Goal: Share content: Share content

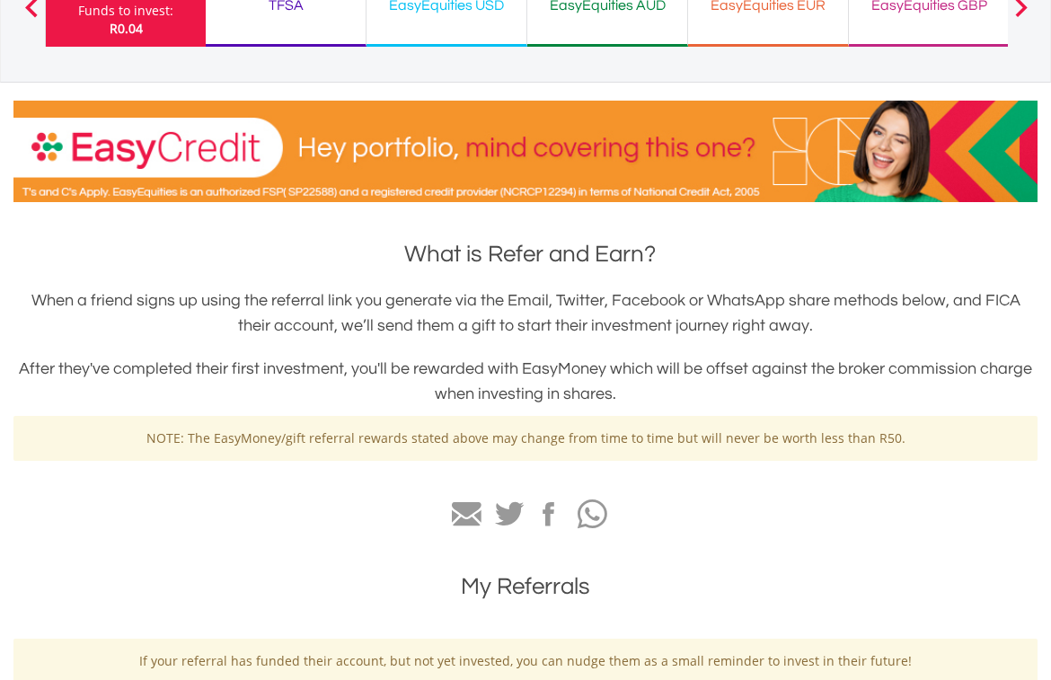
scroll to position [359, 0]
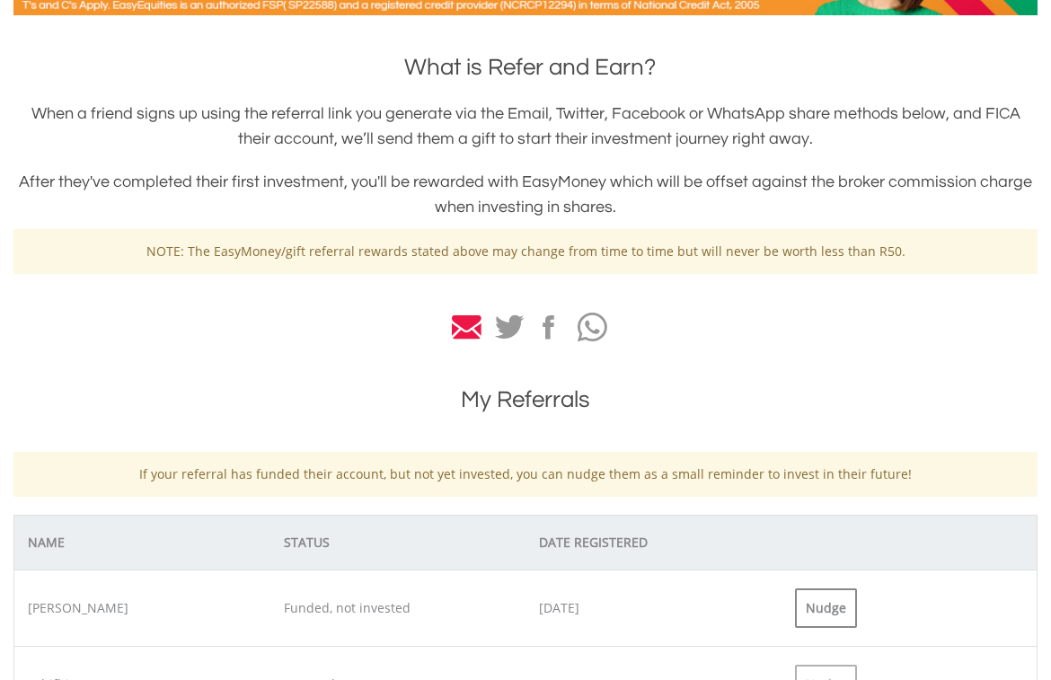
click at [470, 329] on icon at bounding box center [467, 327] width 30 height 25
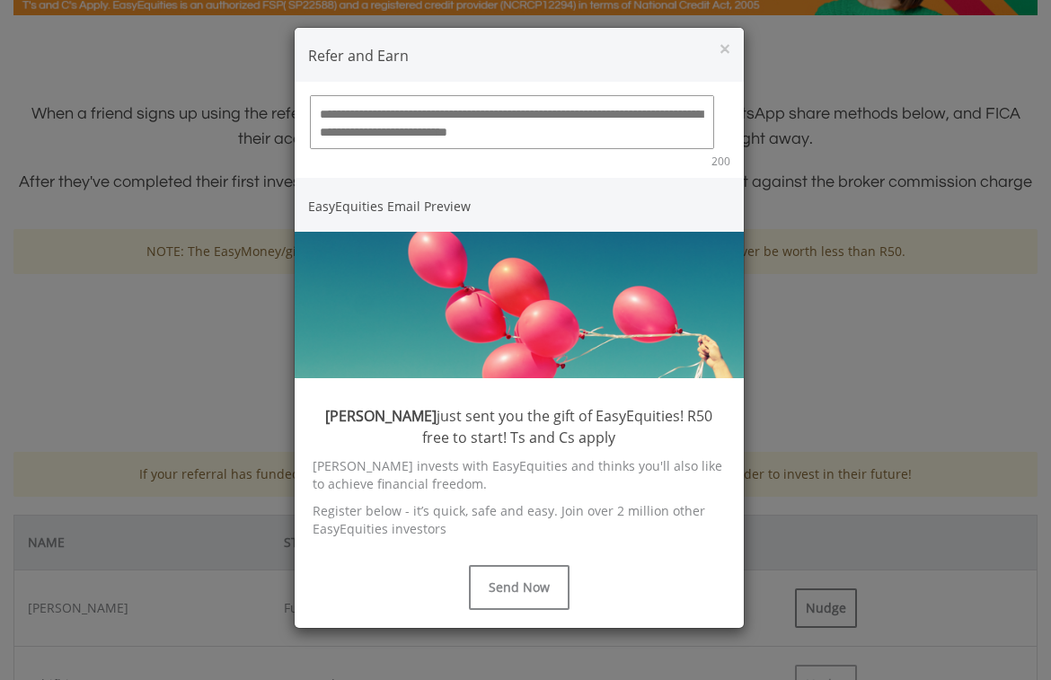
click at [352, 113] on textarea at bounding box center [512, 122] width 404 height 54
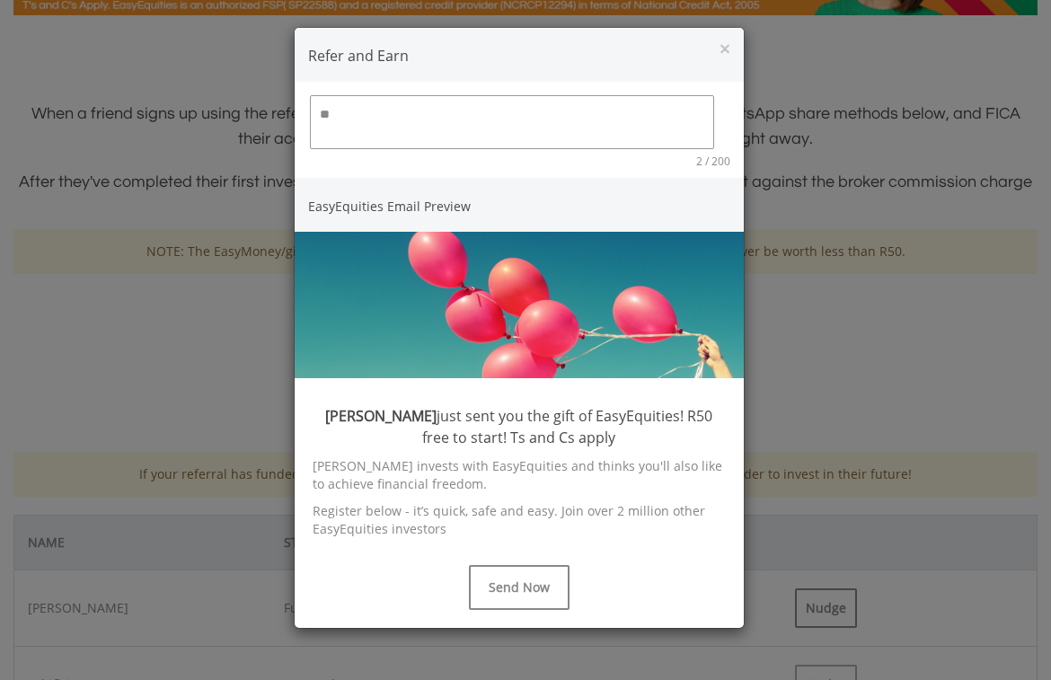
type textarea "*"
type textarea "**********"
click at [528, 601] on button "Send Now" at bounding box center [519, 587] width 101 height 45
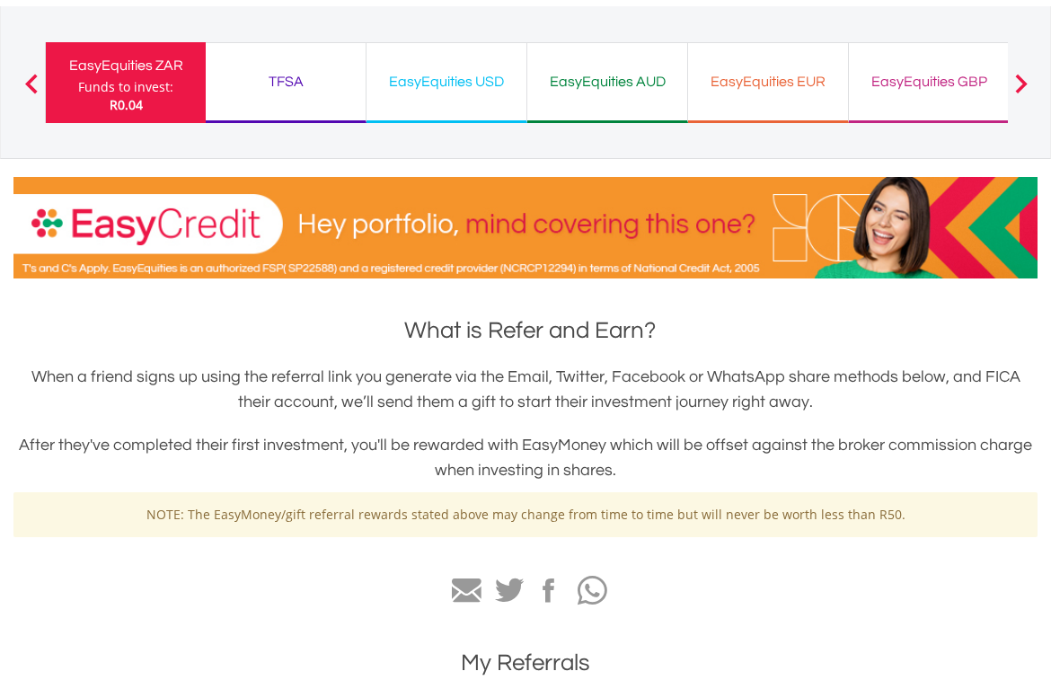
scroll to position [0, 0]
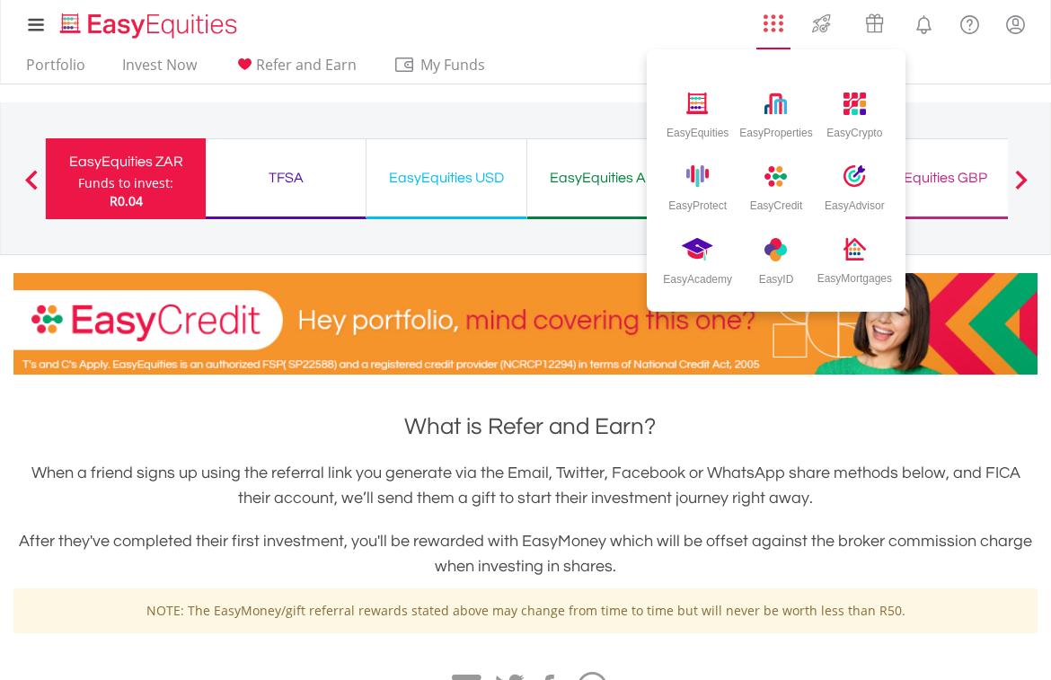
click at [772, 29] on img "AppsGrid" at bounding box center [773, 23] width 20 height 20
click at [770, 41] on li "EasyEquities EasyProperties EasyCrypto EasyProtect EasyCredit EasyAdvisor EasyA…" at bounding box center [773, 26] width 43 height 45
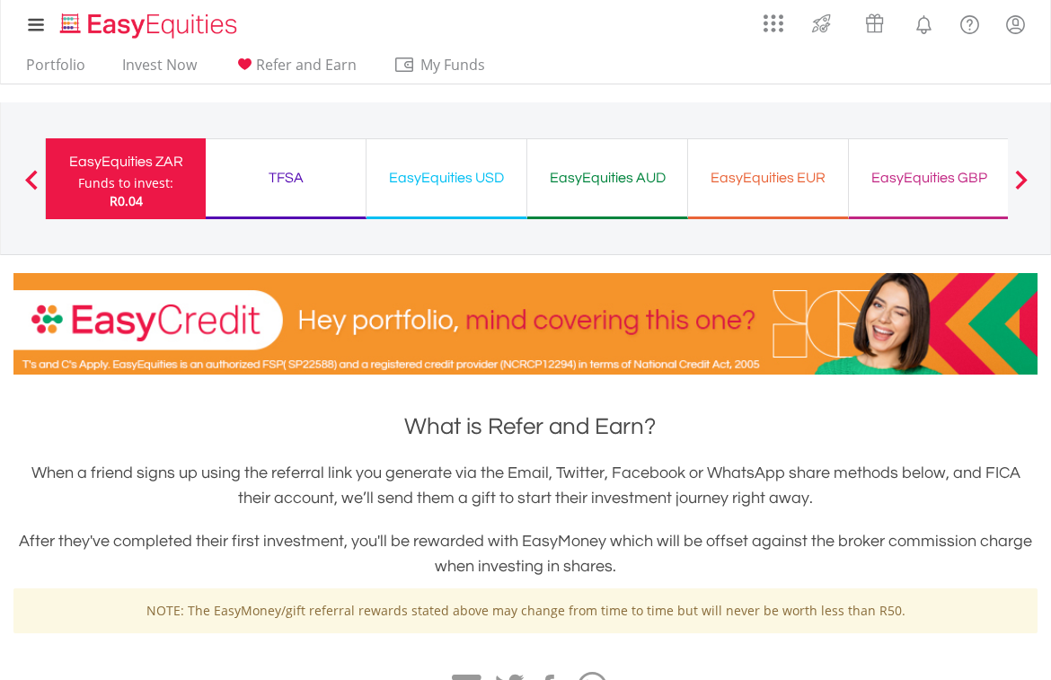
click at [289, 186] on div "TFSA" at bounding box center [285, 177] width 138 height 25
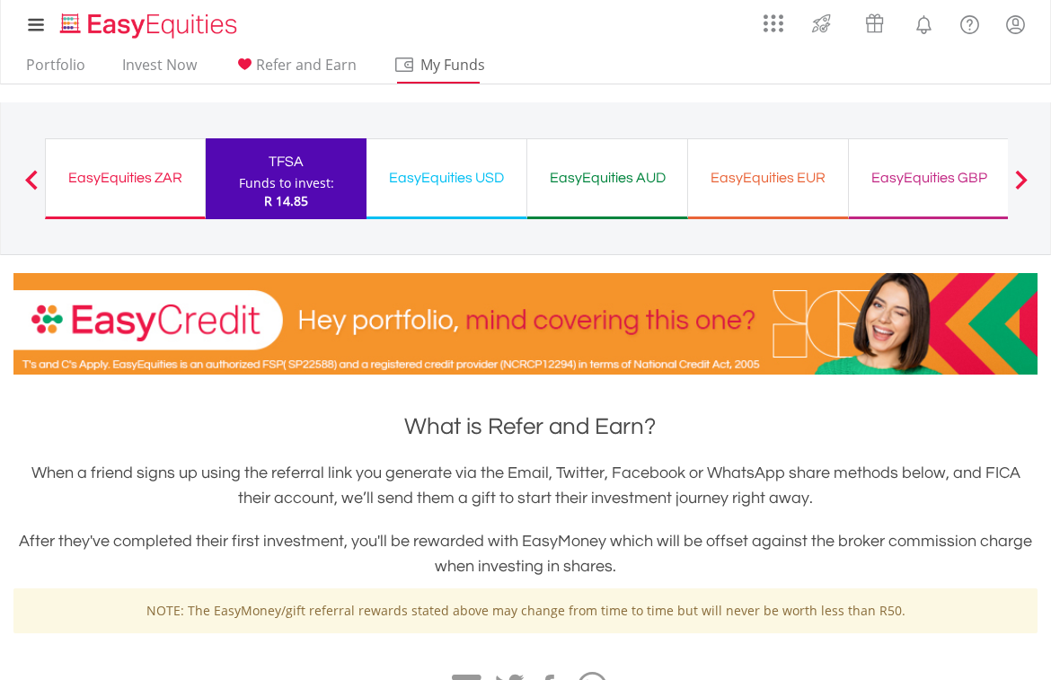
drag, startPoint x: 311, startPoint y: 182, endPoint x: 482, endPoint y: 79, distance: 200.2
click at [313, 182] on div "Funds to invest:" at bounding box center [286, 183] width 95 height 18
click at [163, 66] on link "Invest Now" at bounding box center [159, 70] width 89 height 28
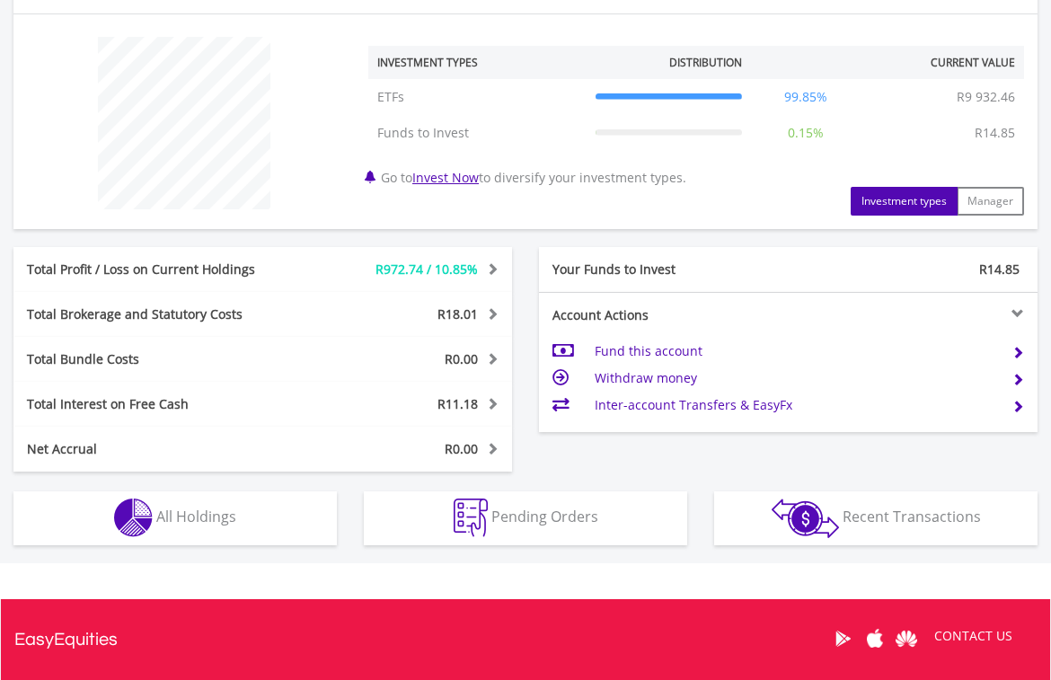
scroll to position [660, 0]
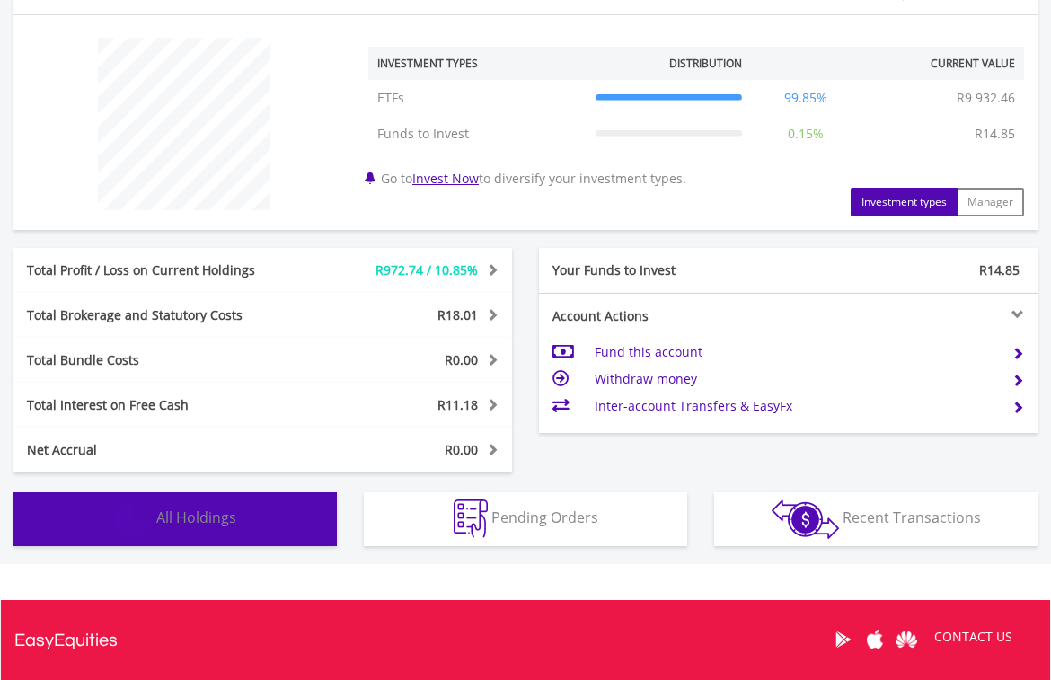
click at [212, 517] on span "All Holdings" at bounding box center [196, 517] width 80 height 20
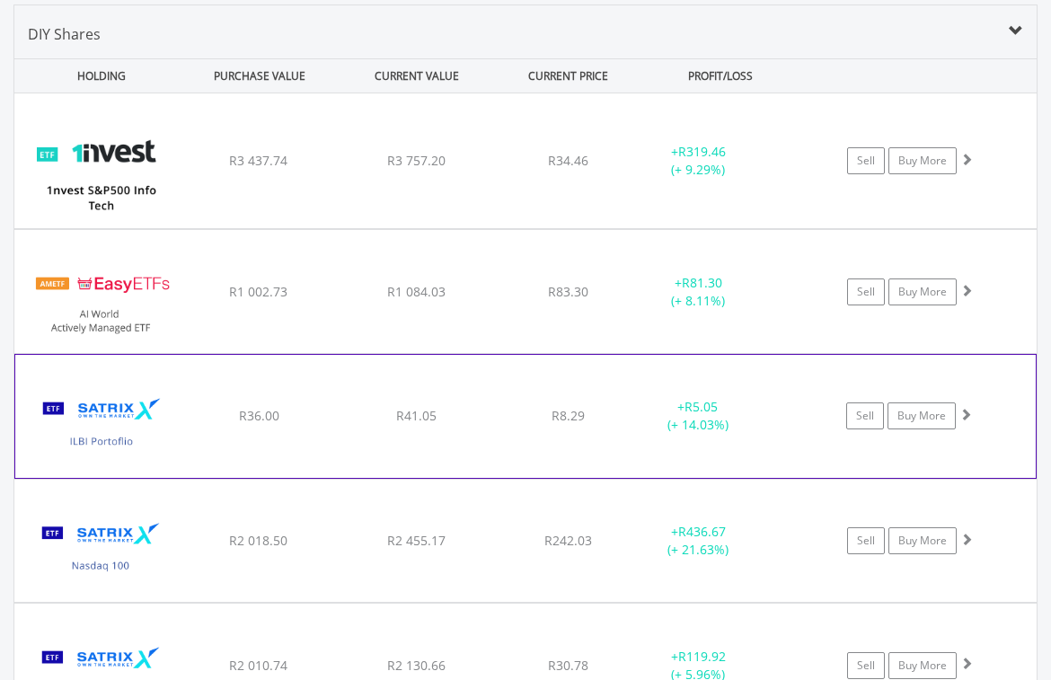
scroll to position [1233, 0]
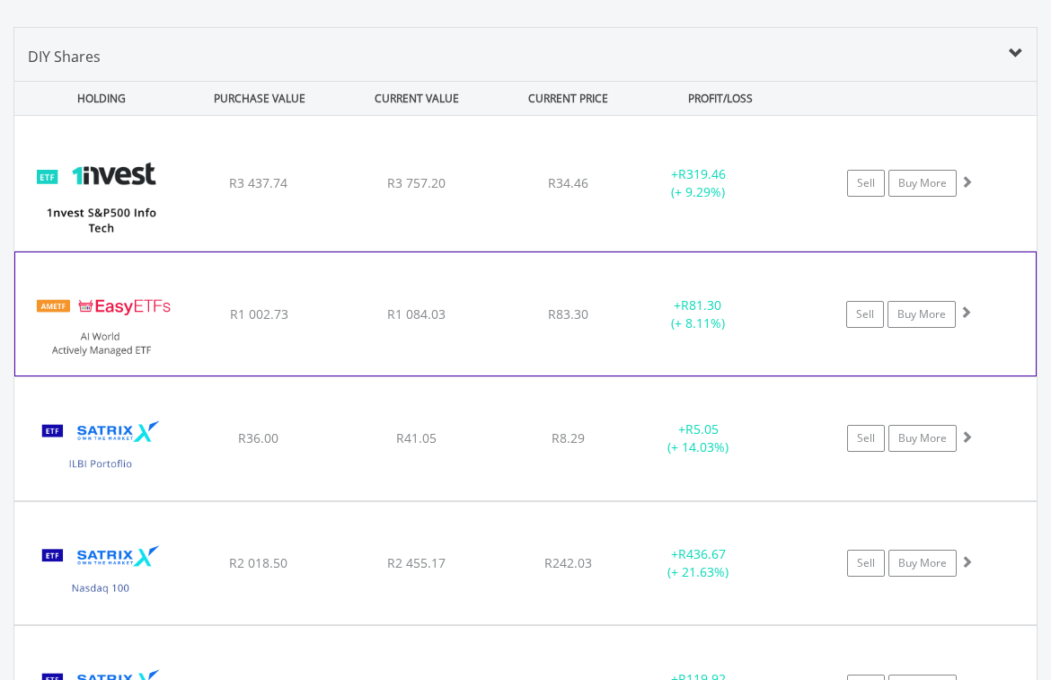
click at [600, 294] on div "﻿ EasyETFs AI World Actively Managed ETF R1 002.73 R1 084.03 R83.30 + R81.30 (+…" at bounding box center [525, 313] width 1020 height 122
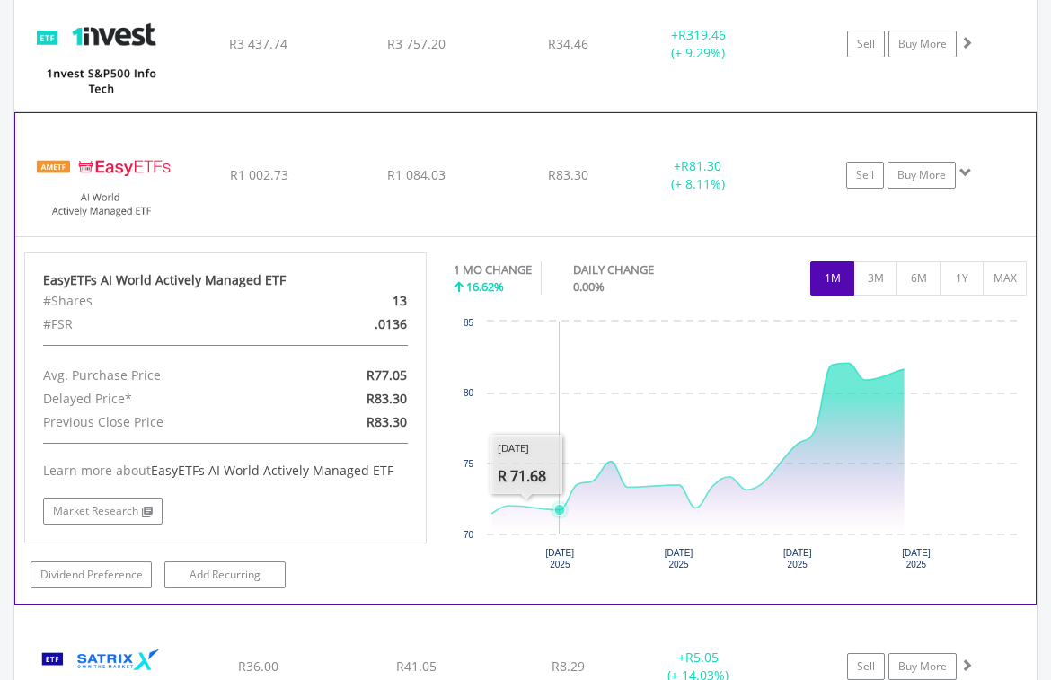
scroll to position [1503, 0]
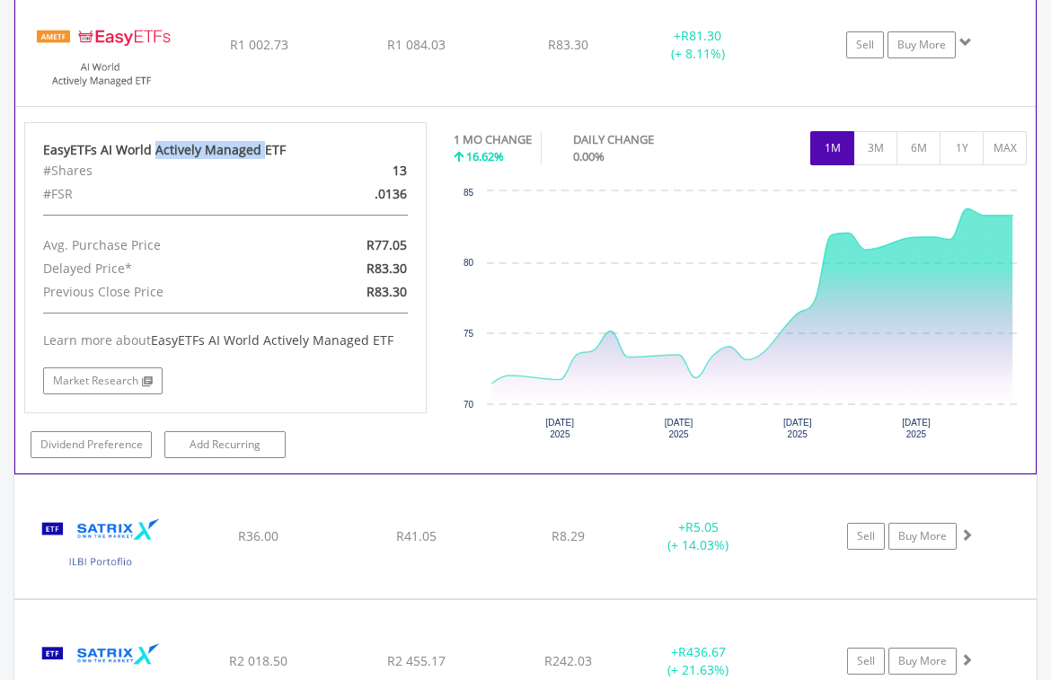
drag, startPoint x: 153, startPoint y: 147, endPoint x: 207, endPoint y: 219, distance: 90.4
click at [260, 155] on div "EasyETFs AI World Actively Managed ETF" at bounding box center [225, 150] width 365 height 18
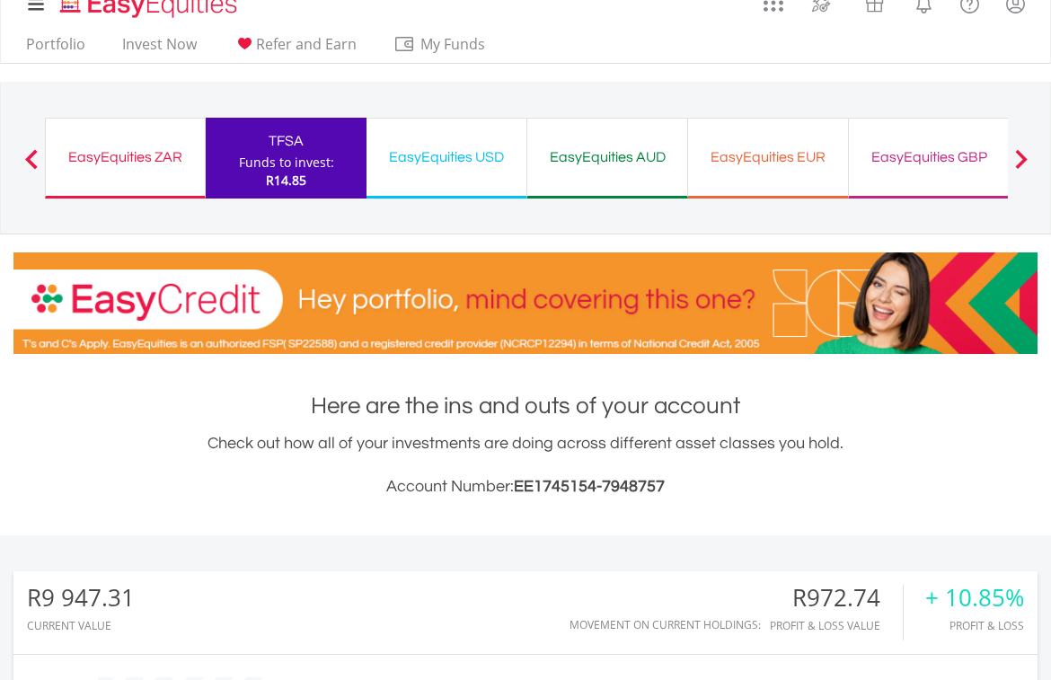
scroll to position [0, 0]
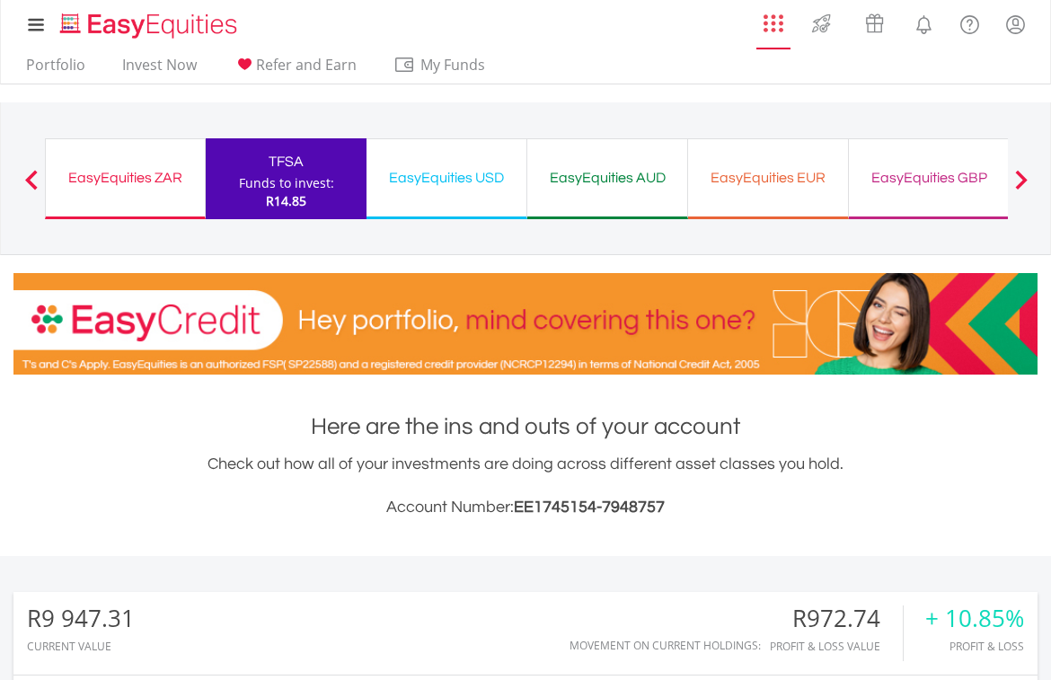
click at [768, 4] on div "My Investments Invest Now New Listings Sell My Recurring Investments Pending Or…" at bounding box center [526, 24] width 1024 height 49
click at [772, 22] on img "AppsGrid" at bounding box center [773, 23] width 20 height 20
click at [1021, 177] on span at bounding box center [1021, 180] width 13 height 20
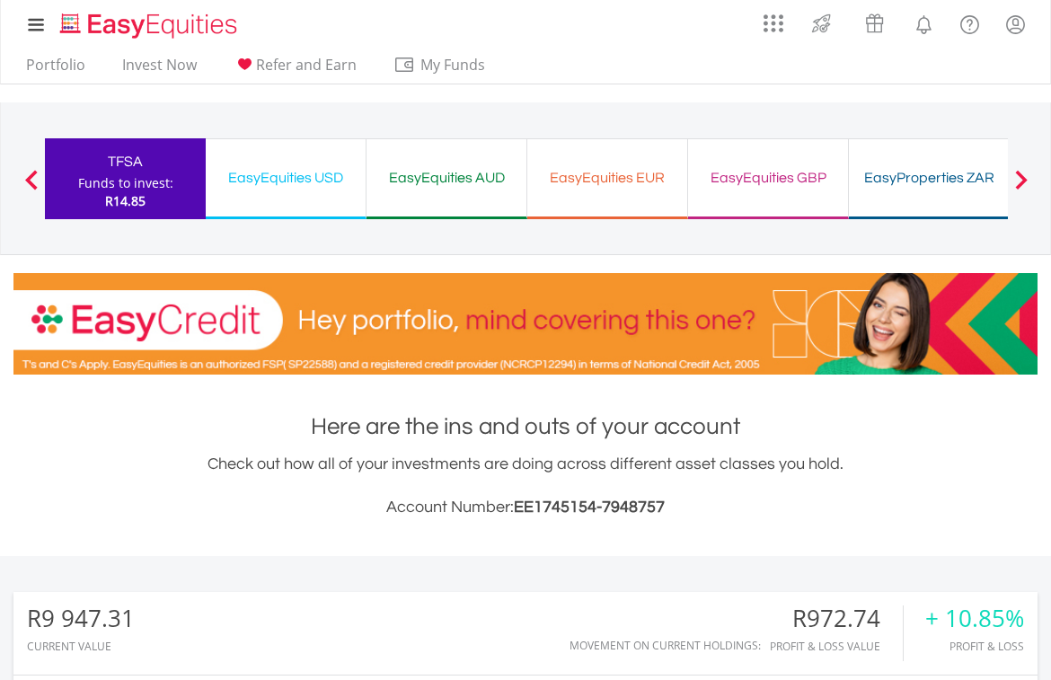
click at [1019, 183] on span at bounding box center [1021, 180] width 13 height 20
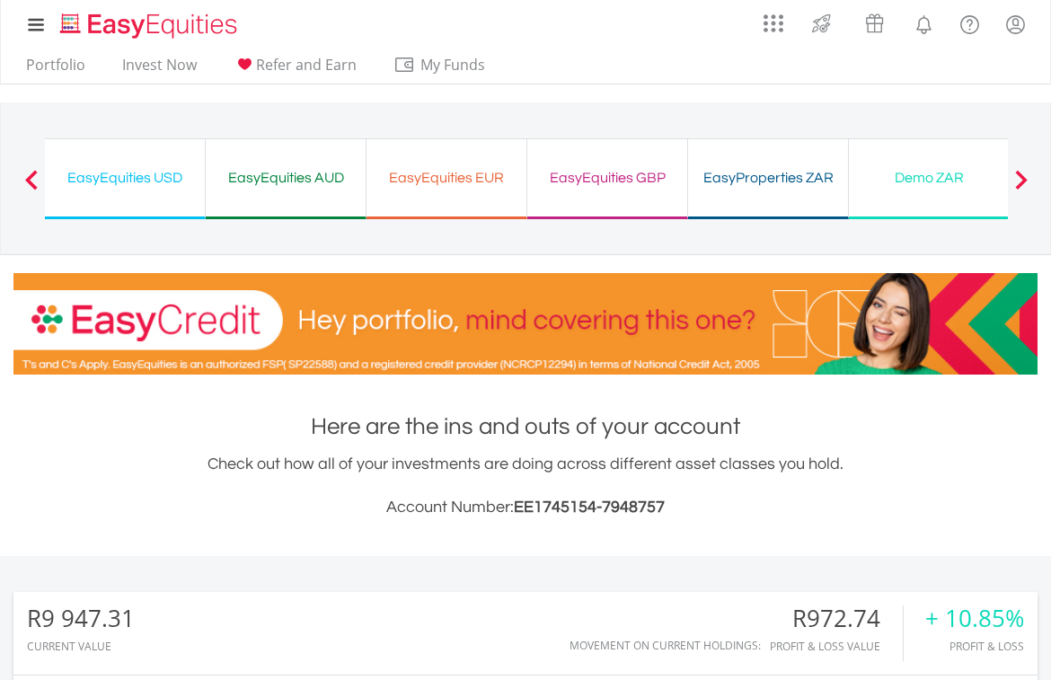
click at [31, 180] on button "Previous" at bounding box center [31, 188] width 36 height 18
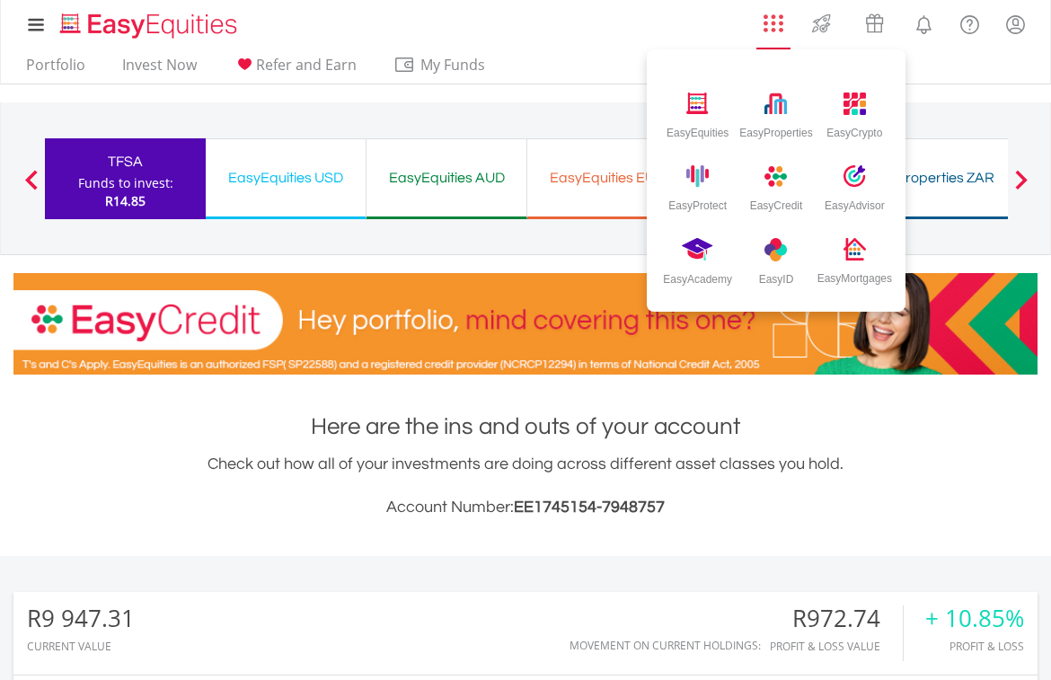
click at [770, 20] on img "AppsGrid" at bounding box center [773, 23] width 20 height 20
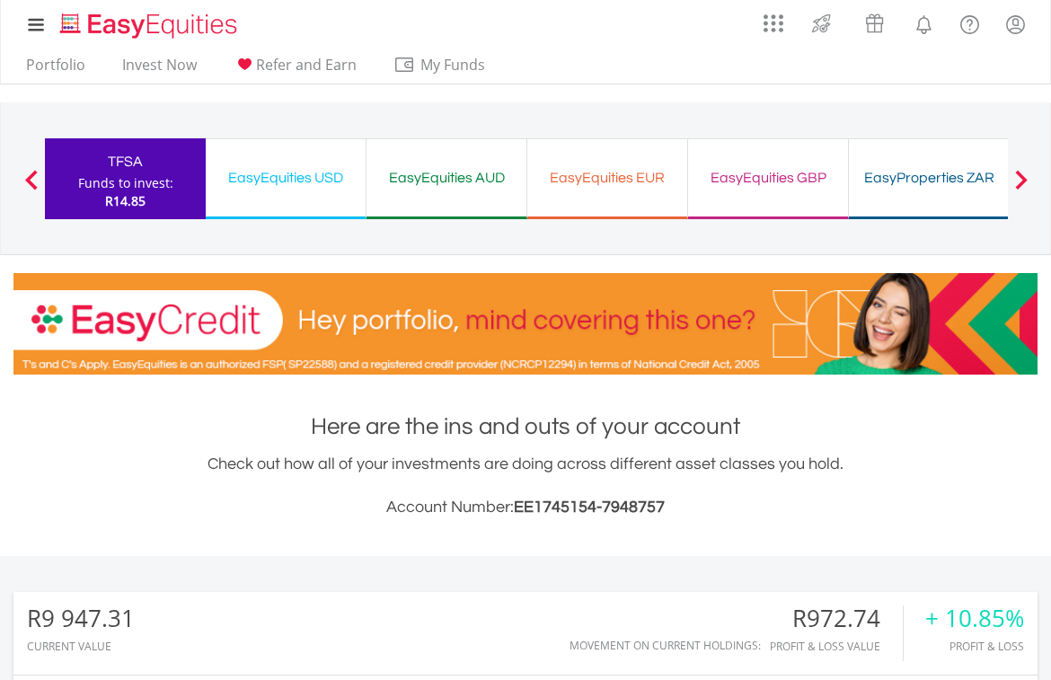
click at [855, 102] on div "My Investments Invest Now New Listings Sell My Recurring Investments Pending Or…" at bounding box center [525, 187] width 1051 height 375
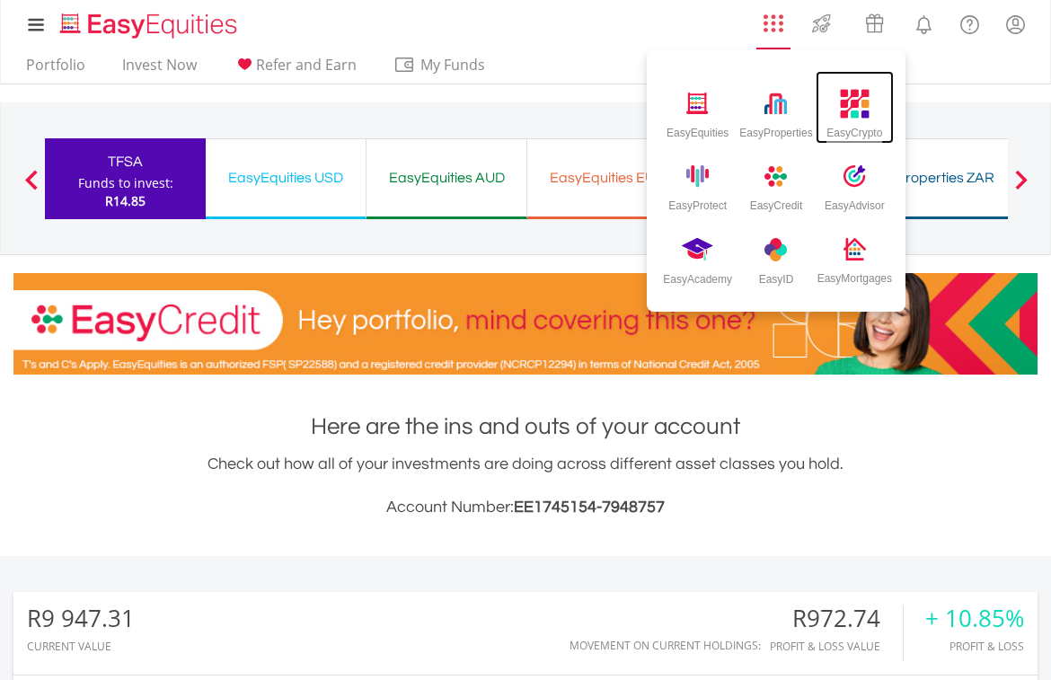
click at [848, 105] on img at bounding box center [855, 104] width 30 height 30
